Goal: Task Accomplishment & Management: Use online tool/utility

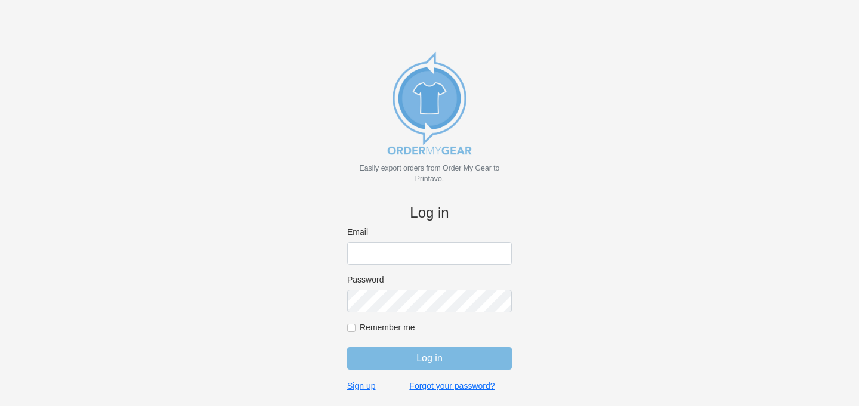
type input "[EMAIL_ADDRESS][DOMAIN_NAME]"
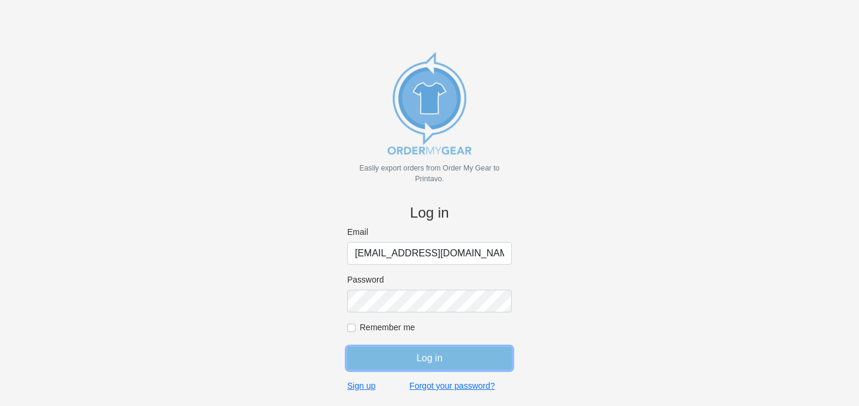
click at [456, 366] on input "Log in" at bounding box center [429, 358] width 165 height 23
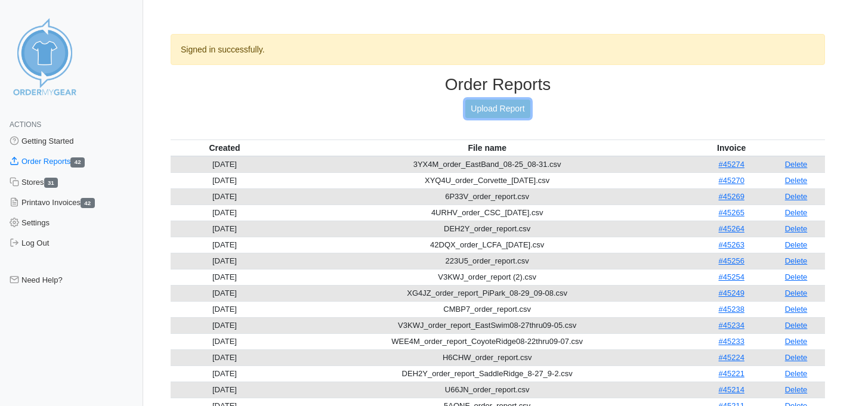
click at [511, 103] on link "Upload Report" at bounding box center [497, 109] width 64 height 18
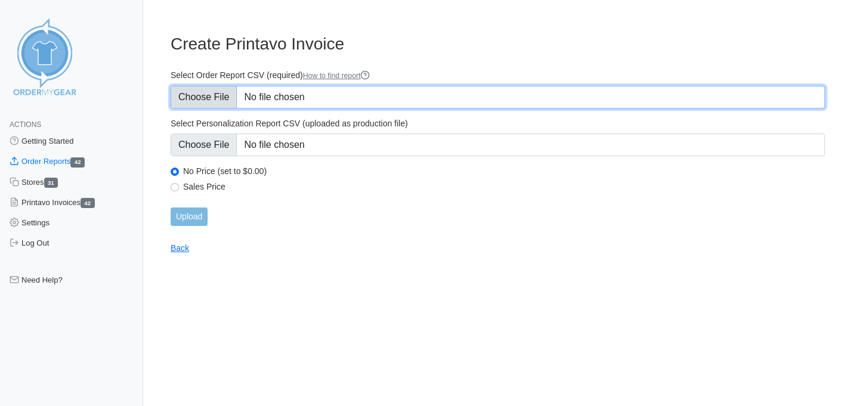
click at [203, 95] on input "Select Order Report CSV (required) How to find report" at bounding box center [498, 97] width 654 height 23
type input "C:\fakepath\TQ5PP_order_report.csv"
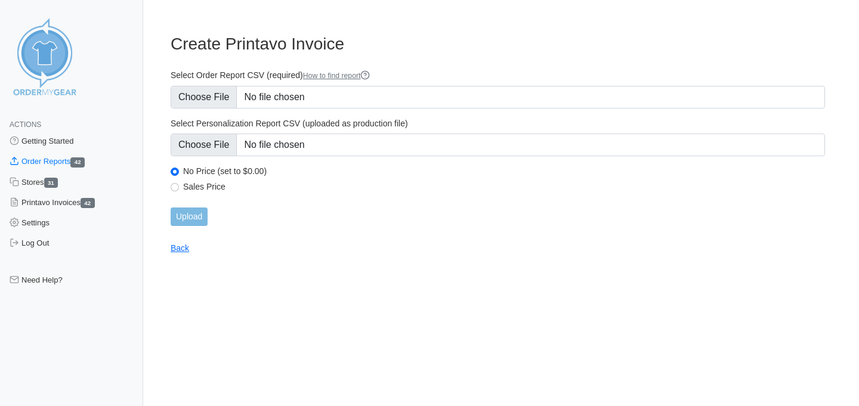
click at [195, 184] on label "Sales Price" at bounding box center [504, 186] width 642 height 11
click at [179, 184] on input "Sales Price" at bounding box center [175, 187] width 8 height 8
radio input "true"
click at [189, 223] on input "Upload" at bounding box center [189, 217] width 37 height 18
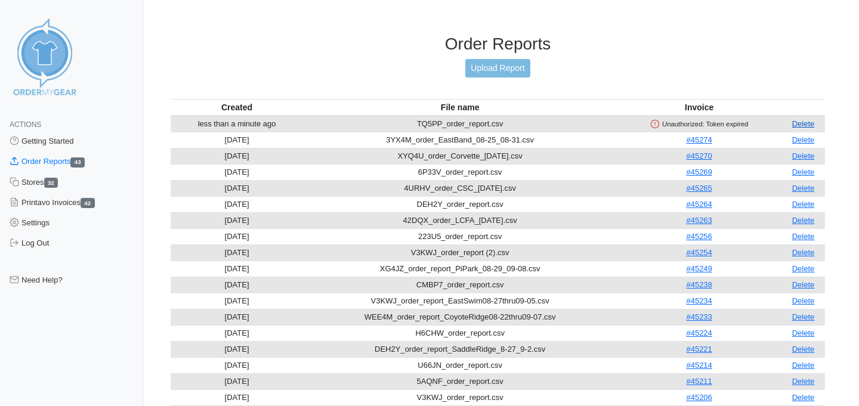
click at [809, 122] on link "Delete" at bounding box center [803, 123] width 23 height 9
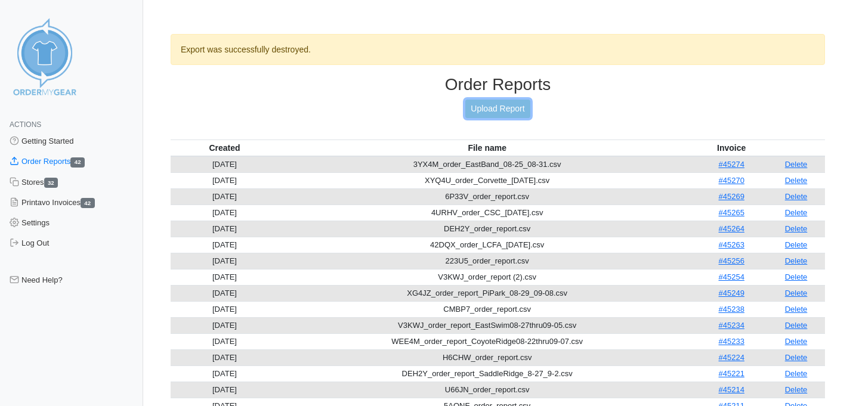
click at [515, 101] on link "Upload Report" at bounding box center [497, 109] width 64 height 18
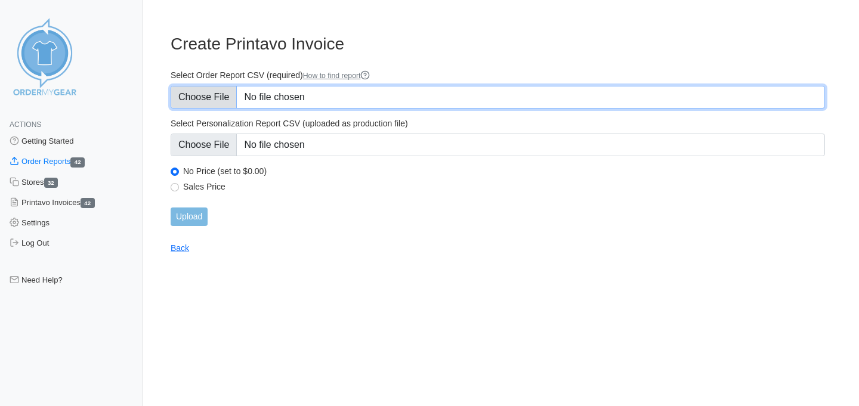
click at [221, 99] on input "Select Order Report CSV (required) How to find report" at bounding box center [498, 97] width 654 height 23
type input "C:\fakepath\TQ5PP_order_report.csv"
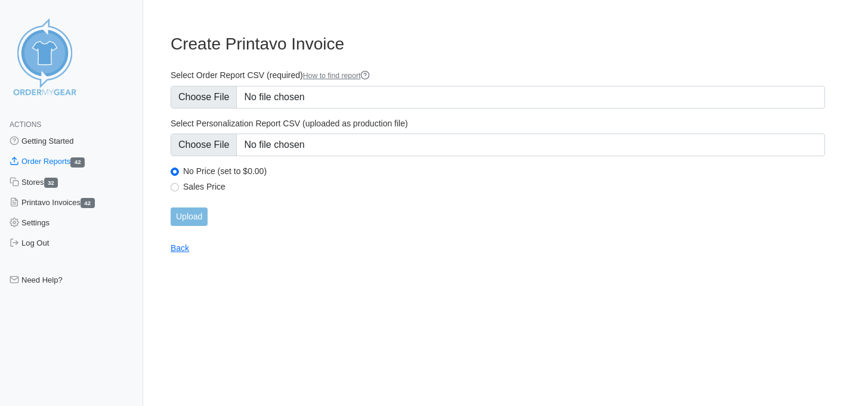
click at [186, 184] on label "Sales Price" at bounding box center [504, 186] width 642 height 11
click at [179, 184] on input "Sales Price" at bounding box center [175, 187] width 8 height 8
radio input "true"
click at [188, 215] on input "Upload" at bounding box center [189, 217] width 37 height 18
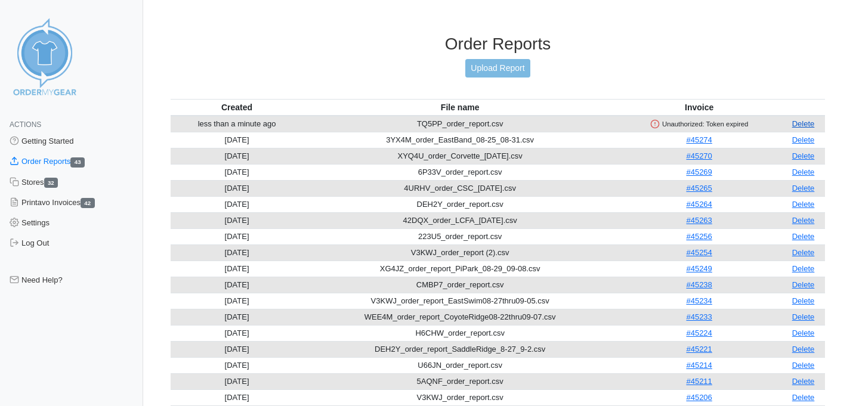
click at [802, 125] on link "Delete" at bounding box center [803, 123] width 23 height 9
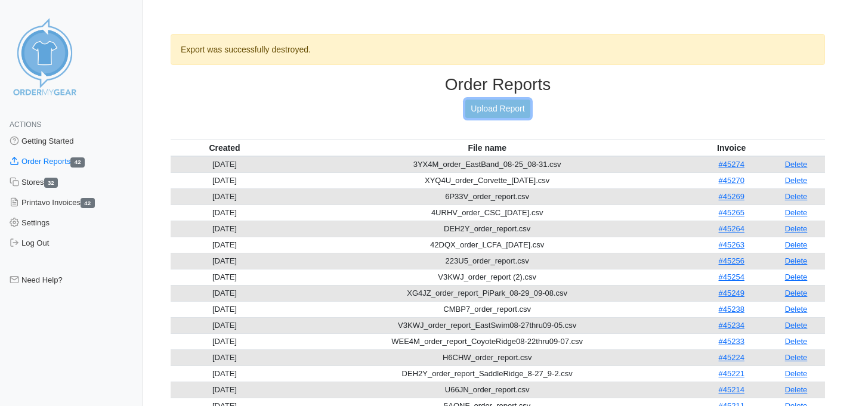
click at [481, 107] on link "Upload Report" at bounding box center [497, 109] width 64 height 18
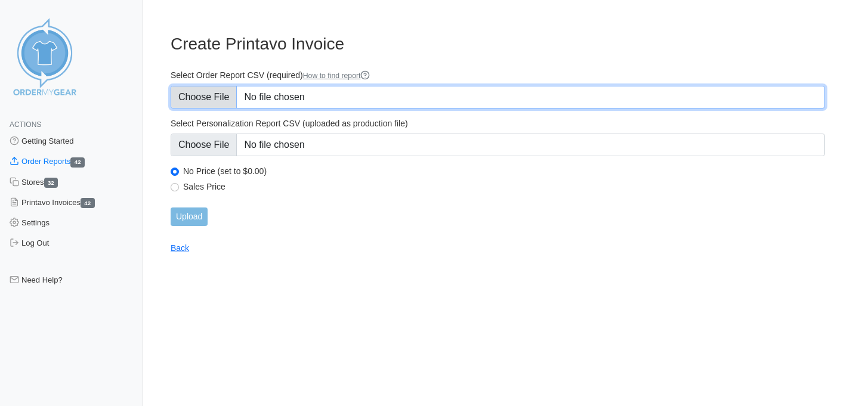
click at [194, 86] on input "Select Order Report CSV (required) How to find report" at bounding box center [498, 97] width 654 height 23
type input "C:\fakepath\TQ5PP_order_report (1).csv"
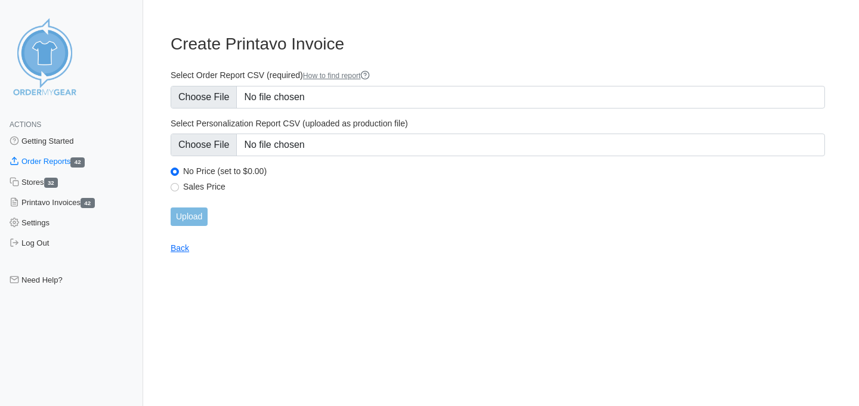
click at [191, 188] on label "Sales Price" at bounding box center [504, 186] width 642 height 11
click at [179, 188] on input "Sales Price" at bounding box center [175, 187] width 8 height 8
radio input "true"
click at [190, 214] on input "Upload" at bounding box center [189, 217] width 37 height 18
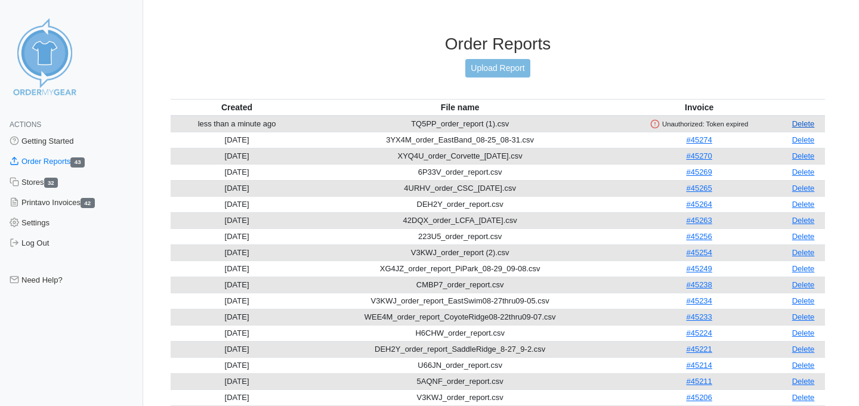
click at [813, 123] on link "Delete" at bounding box center [803, 123] width 23 height 9
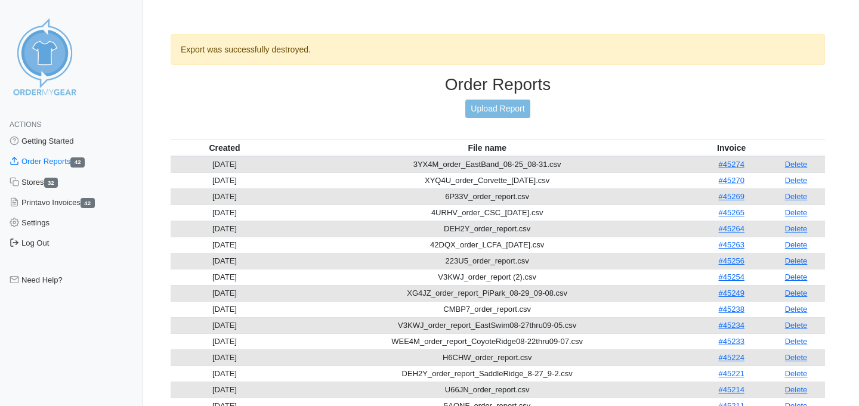
click at [37, 239] on link "Log Out" at bounding box center [71, 243] width 143 height 20
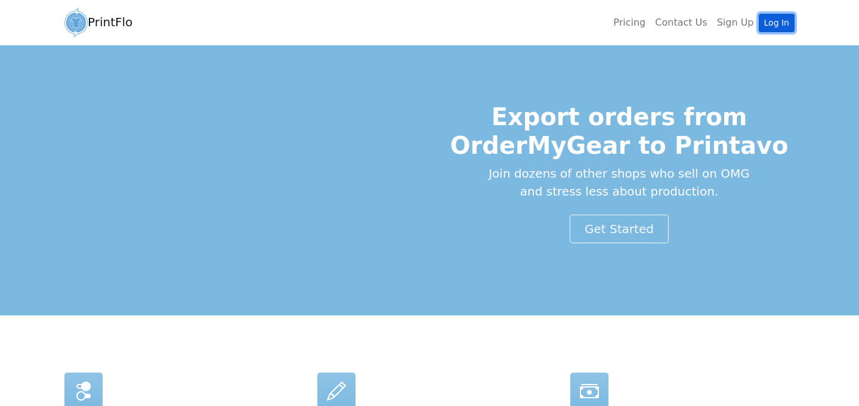
click at [783, 22] on link "Log In" at bounding box center [777, 23] width 36 height 18
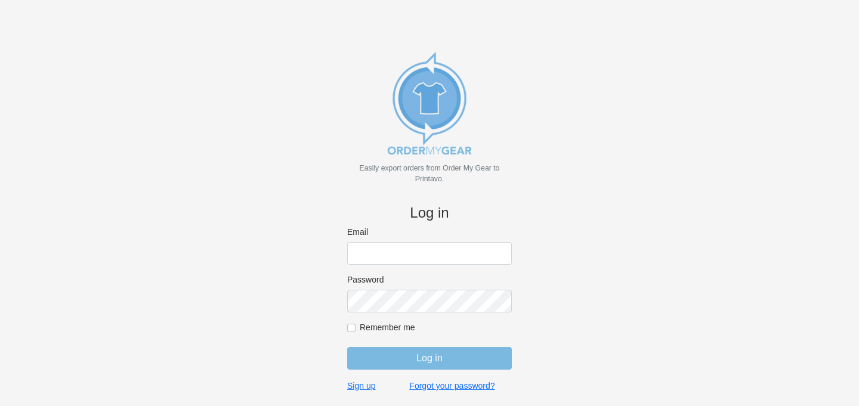
type input "[EMAIL_ADDRESS][DOMAIN_NAME]"
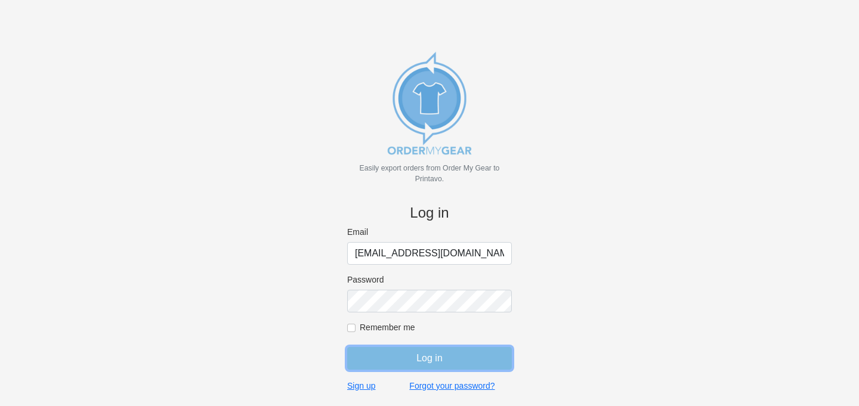
click at [415, 358] on input "Log in" at bounding box center [429, 358] width 165 height 23
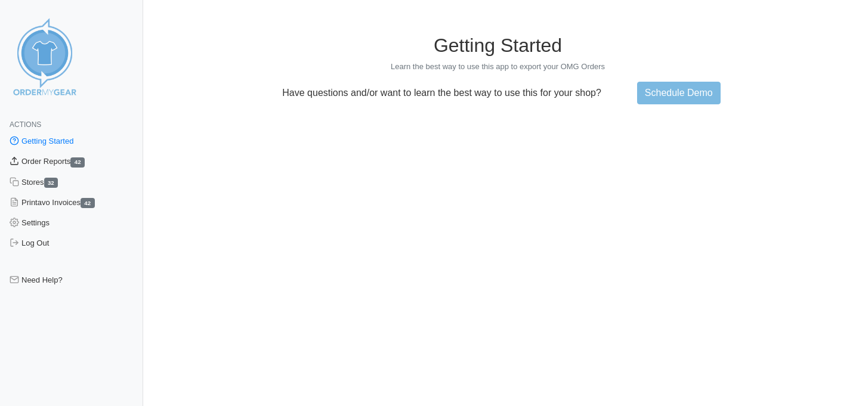
click at [42, 163] on link "Order Reports 42" at bounding box center [71, 161] width 143 height 20
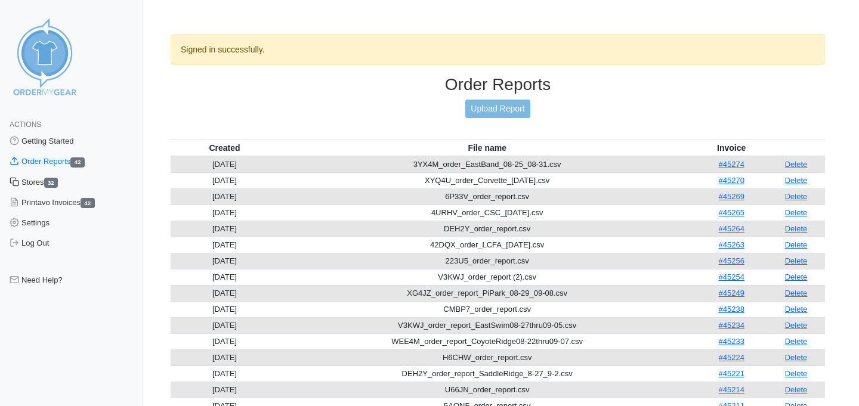
click at [33, 183] on link "Stores 32" at bounding box center [71, 182] width 143 height 20
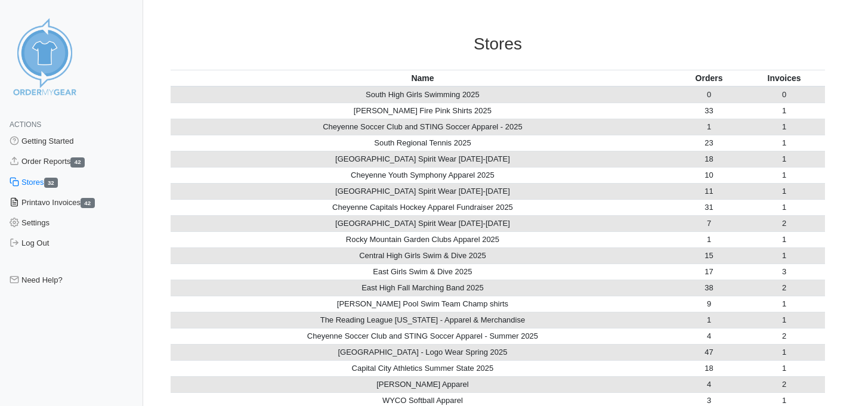
click at [64, 200] on link "Printavo Invoices 42" at bounding box center [71, 203] width 143 height 20
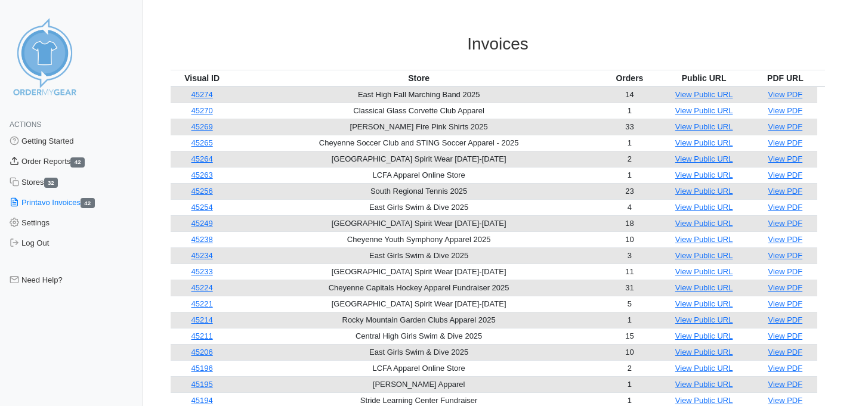
click at [64, 157] on link "Order Reports 42" at bounding box center [71, 161] width 143 height 20
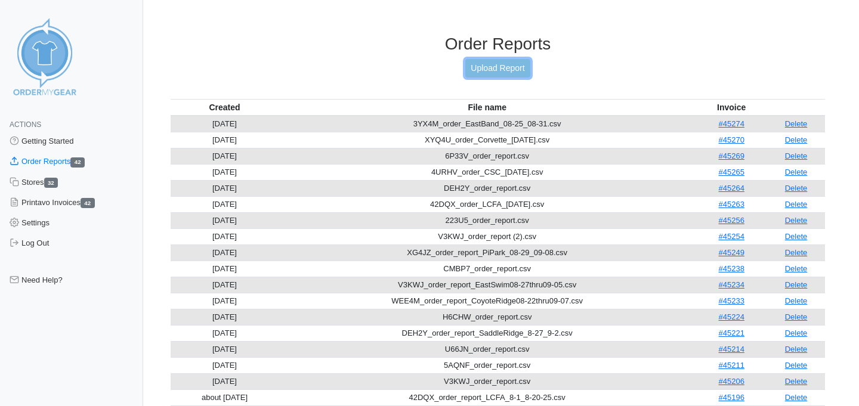
click at [518, 65] on link "Upload Report" at bounding box center [497, 68] width 64 height 18
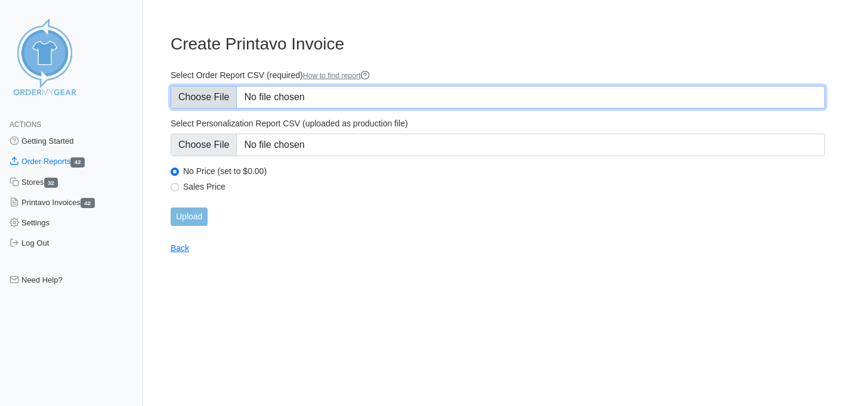
click at [212, 100] on input "Select Order Report CSV (required) How to find report" at bounding box center [498, 97] width 654 height 23
type input "C:\fakepath\WEE4M_order_report_CR_09-17-25.csv"
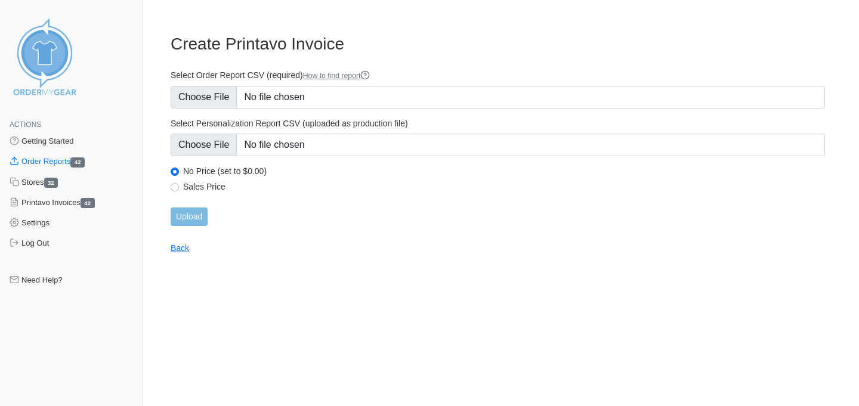
click at [198, 183] on label "Sales Price" at bounding box center [504, 186] width 642 height 11
click at [179, 183] on input "Sales Price" at bounding box center [175, 187] width 8 height 8
radio input "true"
click at [192, 220] on input "Upload" at bounding box center [189, 217] width 37 height 18
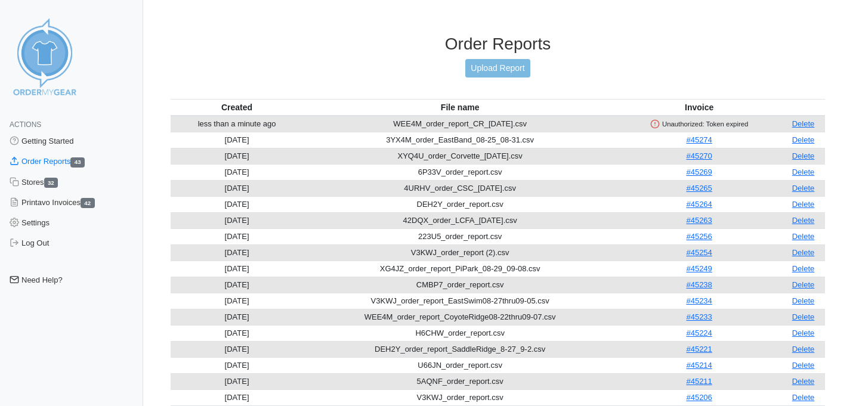
click at [47, 281] on link "Need Help?" at bounding box center [71, 280] width 143 height 20
